Goal: Communication & Community: Answer question/provide support

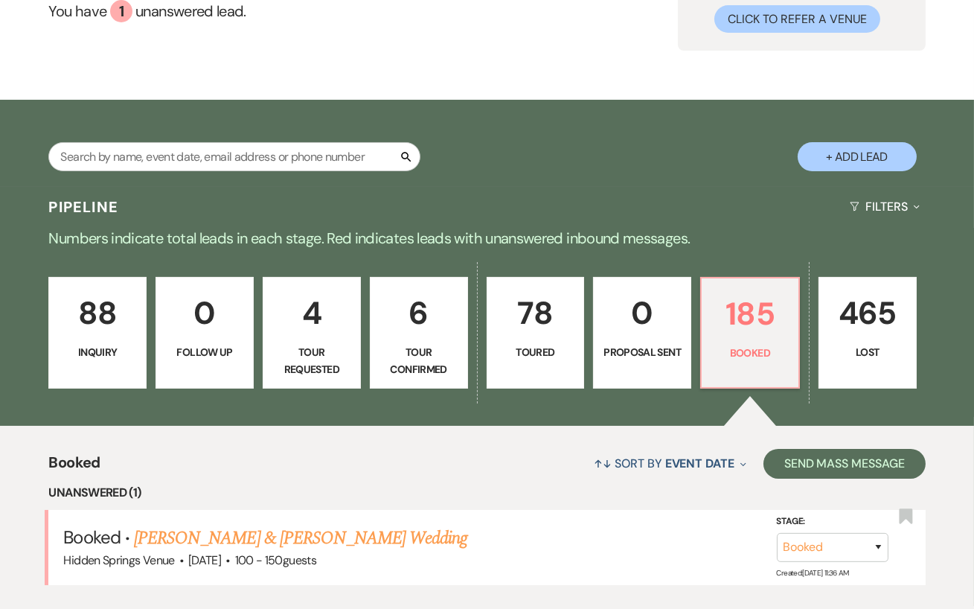
scroll to position [275, 0]
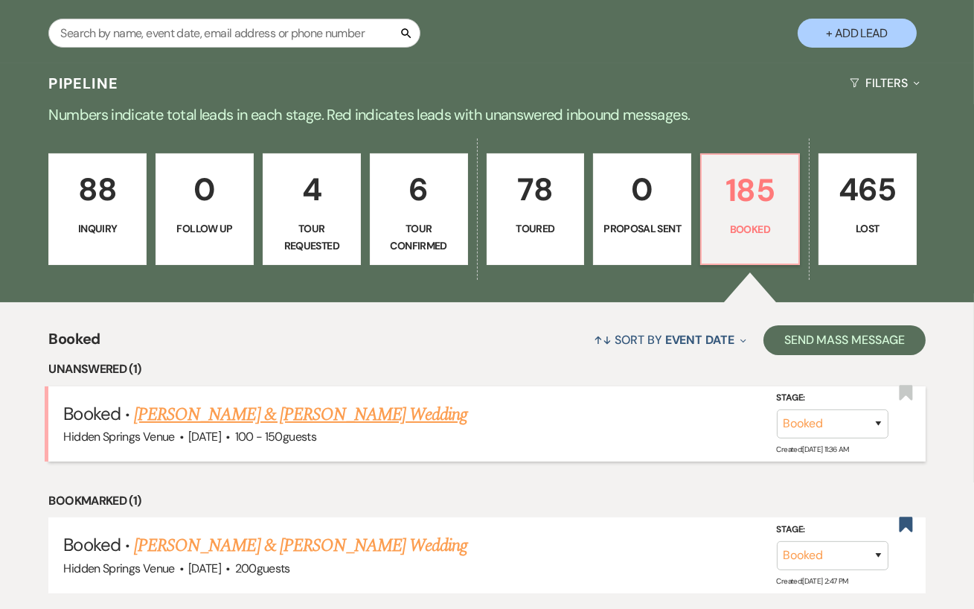
click at [326, 422] on link "[PERSON_NAME] & [PERSON_NAME] Wedding" at bounding box center [300, 414] width 333 height 27
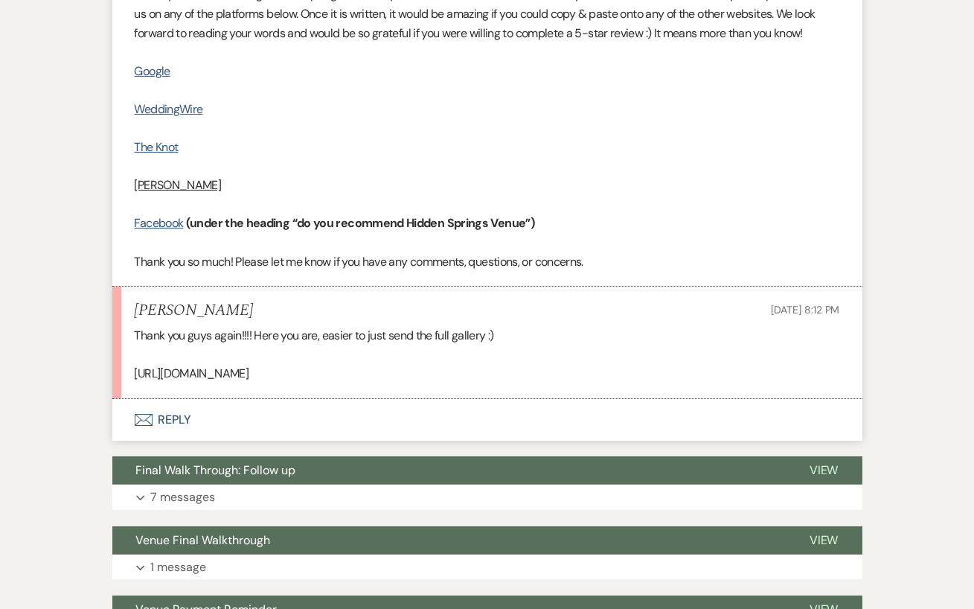
scroll to position [674, 0]
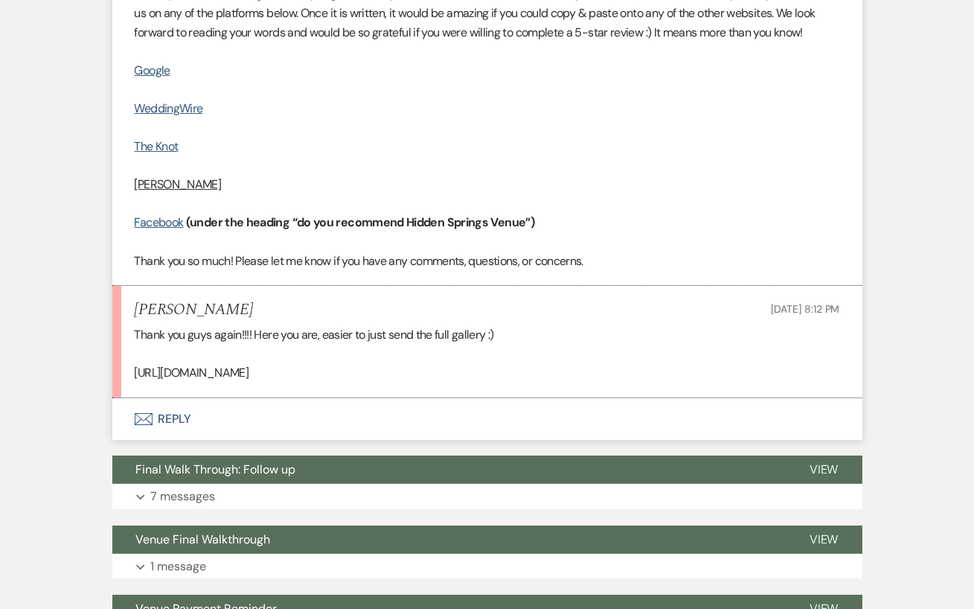
click at [352, 383] on div "Thank you guys again!!!! Here you are, easier to just send the full gallery :) …" at bounding box center [488, 353] width 706 height 57
drag, startPoint x: 135, startPoint y: 370, endPoint x: 721, endPoint y: 505, distance: 601.1
click at [721, 383] on div "Thank you guys again!!!! Here you are, easier to just send the full gallery :) …" at bounding box center [488, 353] width 706 height 57
copy div "https://secureclick.passgallery.com/ls/click?upn=u001.tr6J-2FM7xx-2BLQmcpNk9O7D…"
click at [721, 383] on div "Thank you guys again!!!! Here you are, easier to just send the full gallery :) …" at bounding box center [488, 353] width 706 height 57
